Goal: Check status: Check status

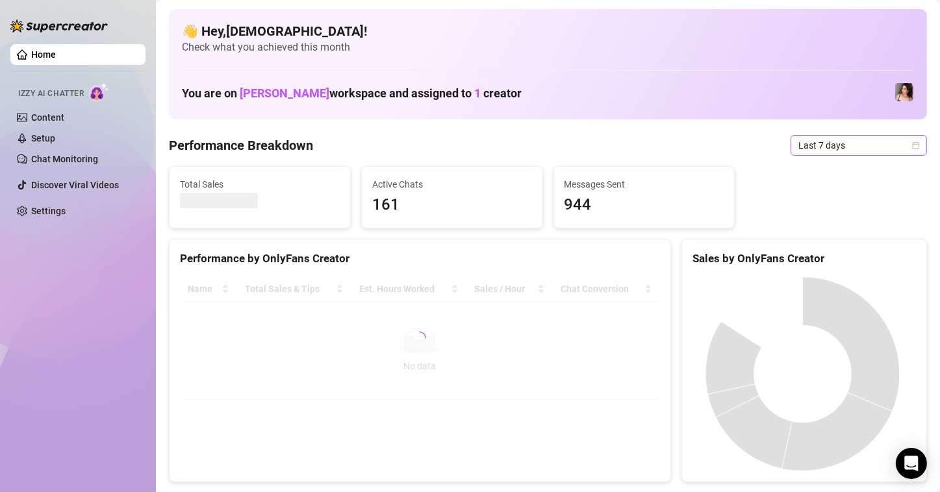
click at [871, 148] on span "Last 7 days" at bounding box center [858, 145] width 121 height 19
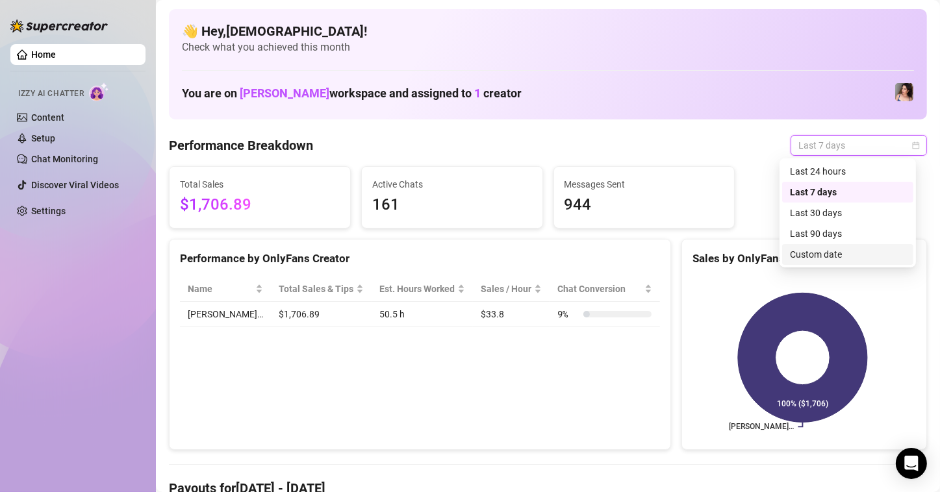
click at [798, 252] on div "Custom date" at bounding box center [848, 255] width 116 height 14
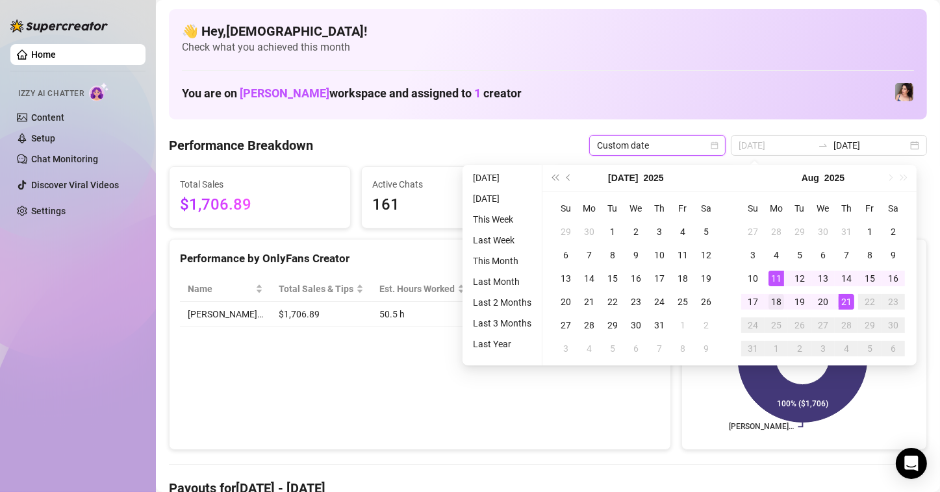
type input "[DATE]"
click at [773, 296] on div "18" at bounding box center [776, 302] width 16 height 16
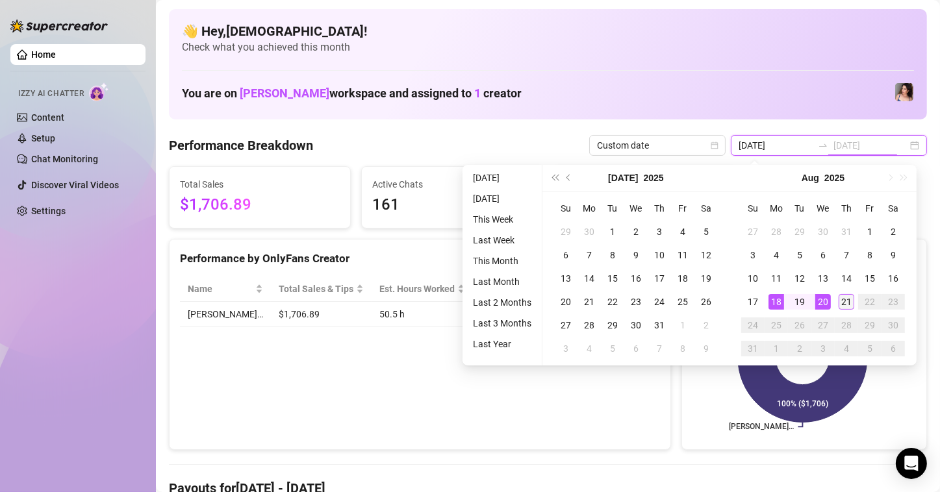
type input "[DATE]"
click at [844, 296] on div "21" at bounding box center [847, 302] width 16 height 16
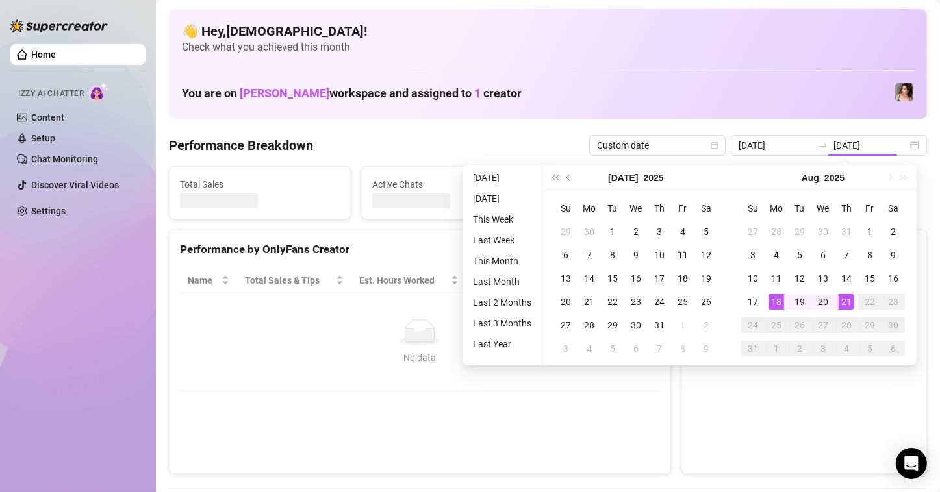
type input "[DATE]"
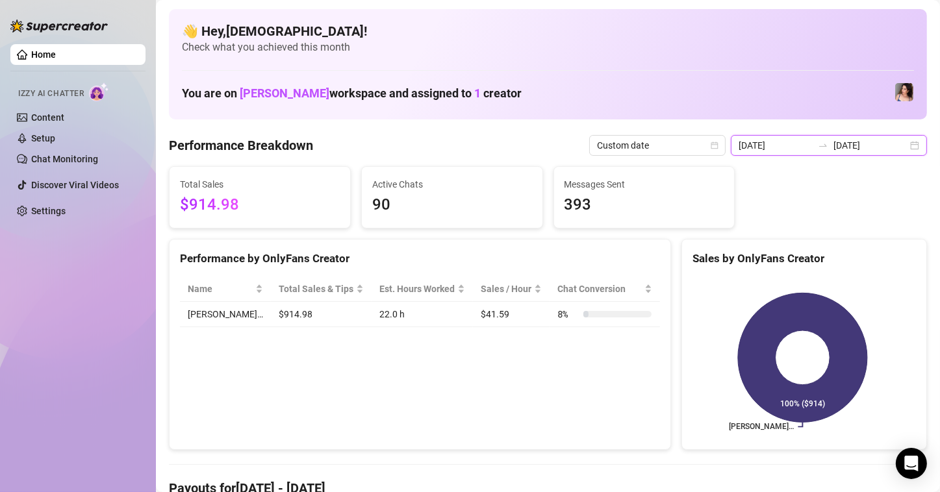
click at [778, 145] on input "[DATE]" at bounding box center [776, 145] width 74 height 14
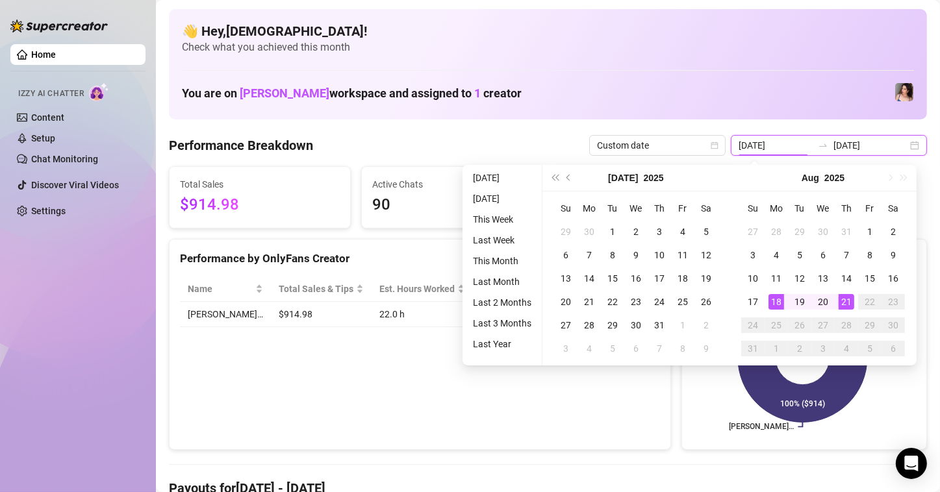
click at [778, 145] on input "[DATE]" at bounding box center [776, 145] width 74 height 14
